Goal: Find specific page/section: Find specific page/section

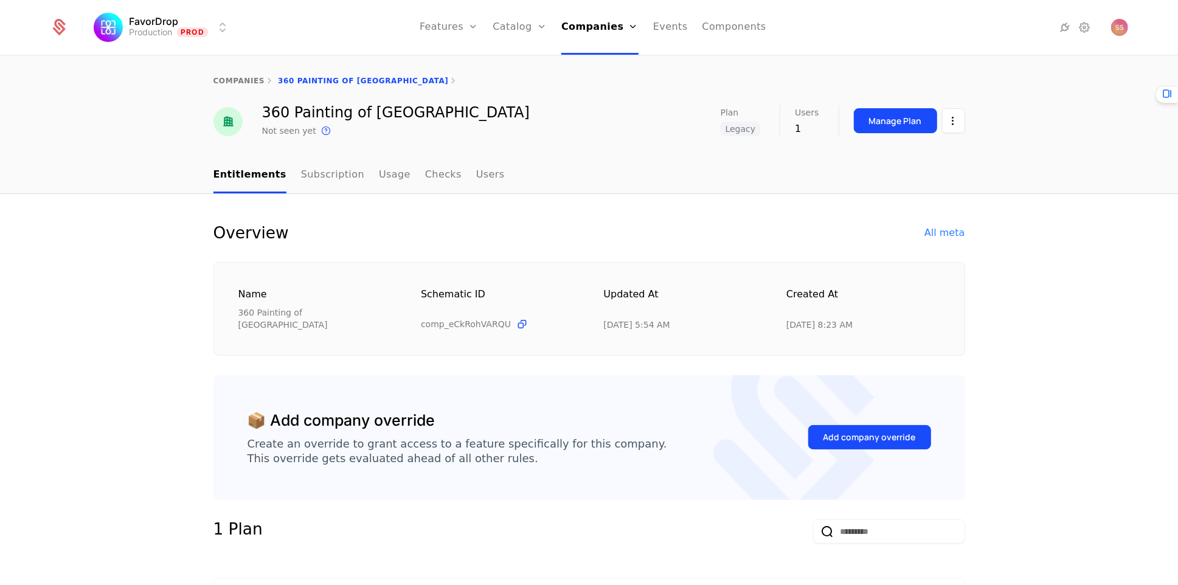
click at [595, 10] on link "Companies" at bounding box center [599, 27] width 77 height 55
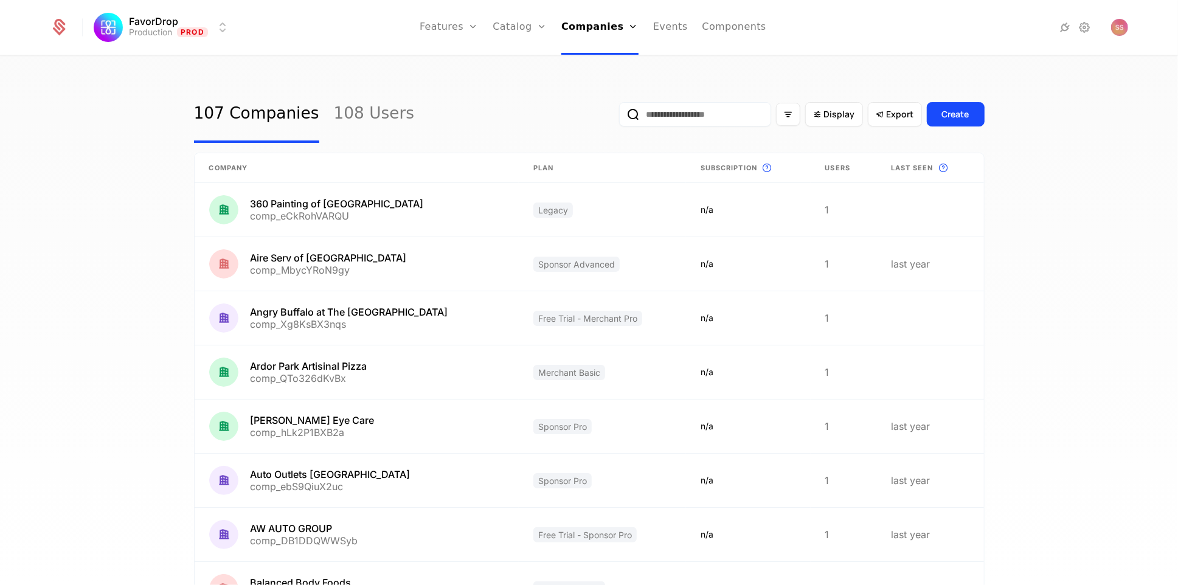
click at [531, 63] on link "Plans" at bounding box center [538, 60] width 63 height 10
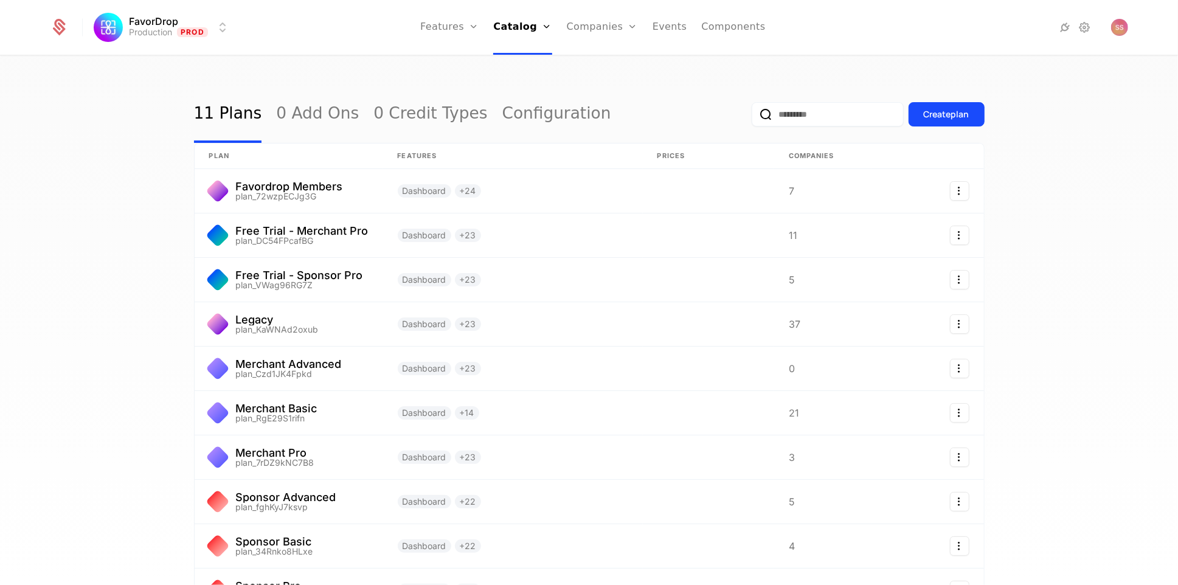
scroll to position [136, 0]
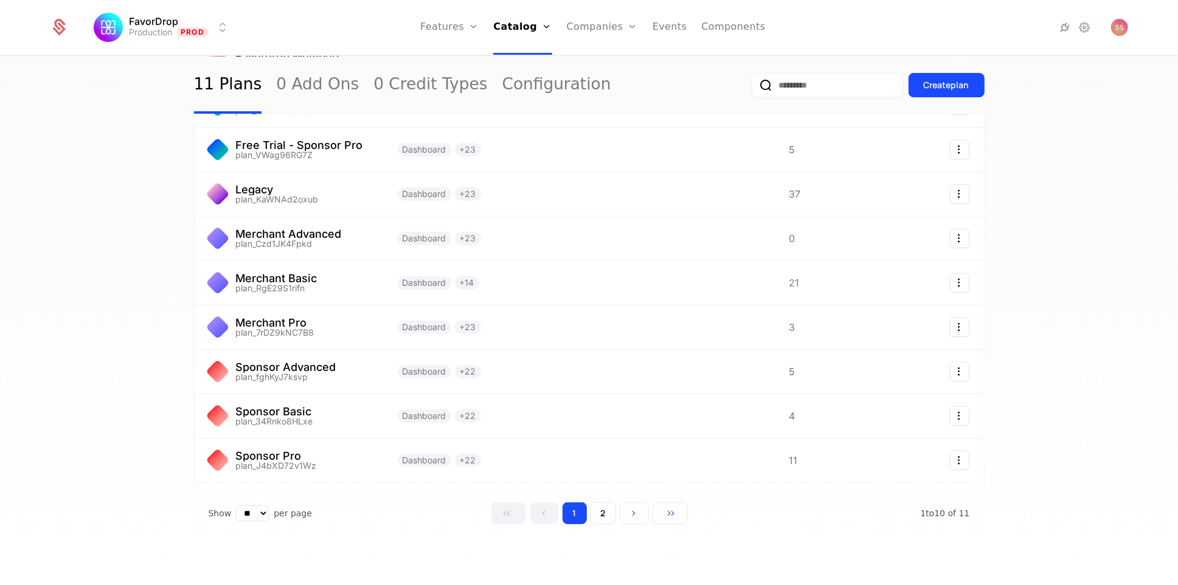
click at [600, 513] on button "2" at bounding box center [603, 513] width 26 height 22
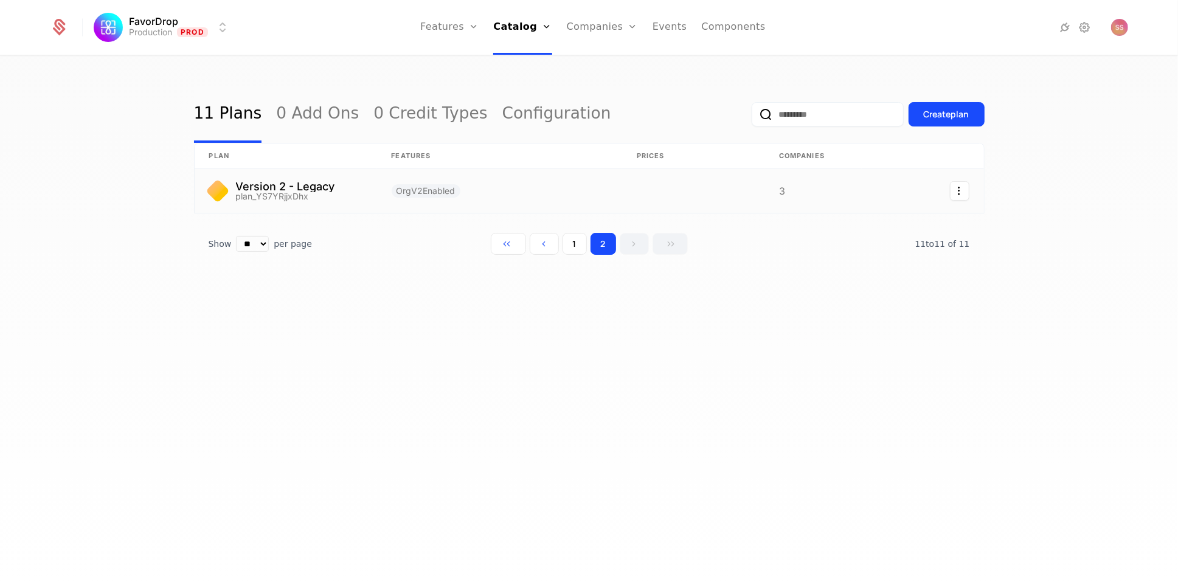
click at [350, 194] on link at bounding box center [286, 191] width 182 height 44
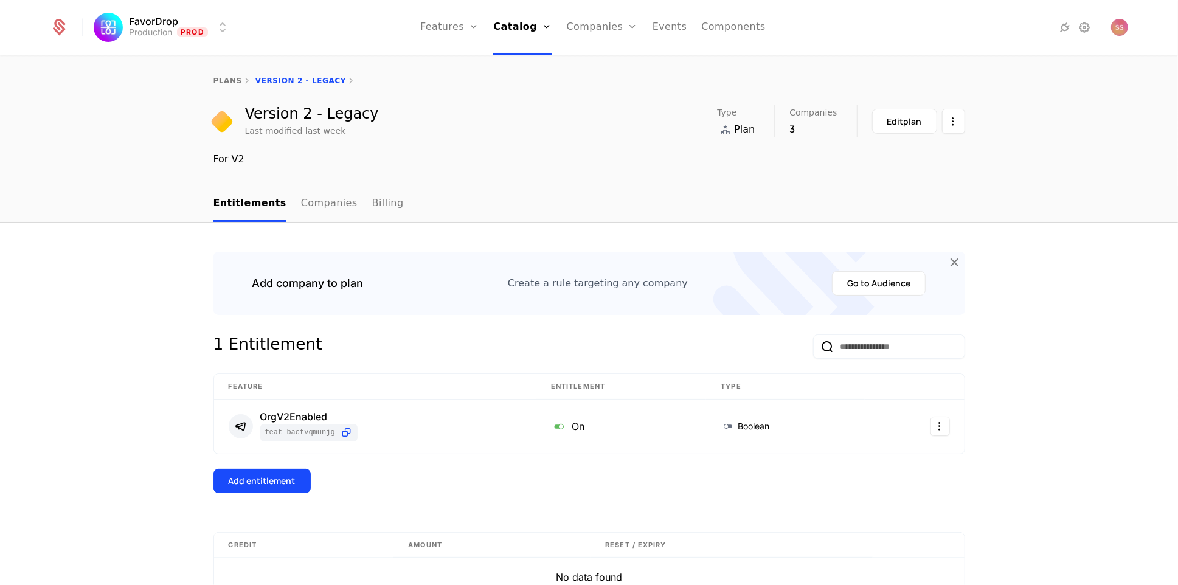
scroll to position [81, 0]
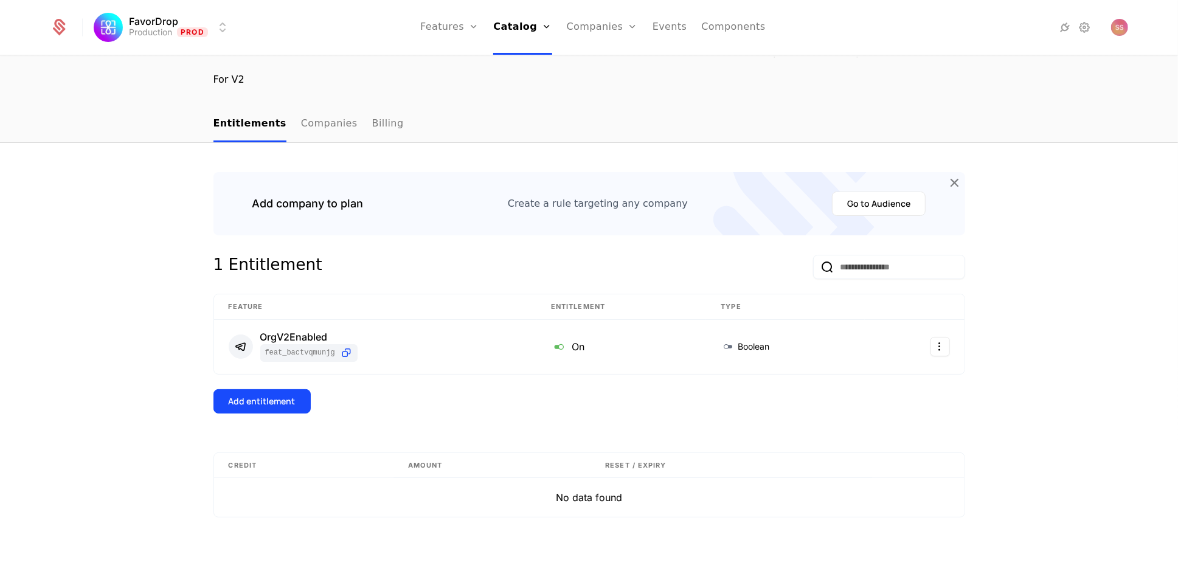
click at [308, 126] on link "Companies" at bounding box center [329, 124] width 57 height 36
